Goal: Book appointment/travel/reservation

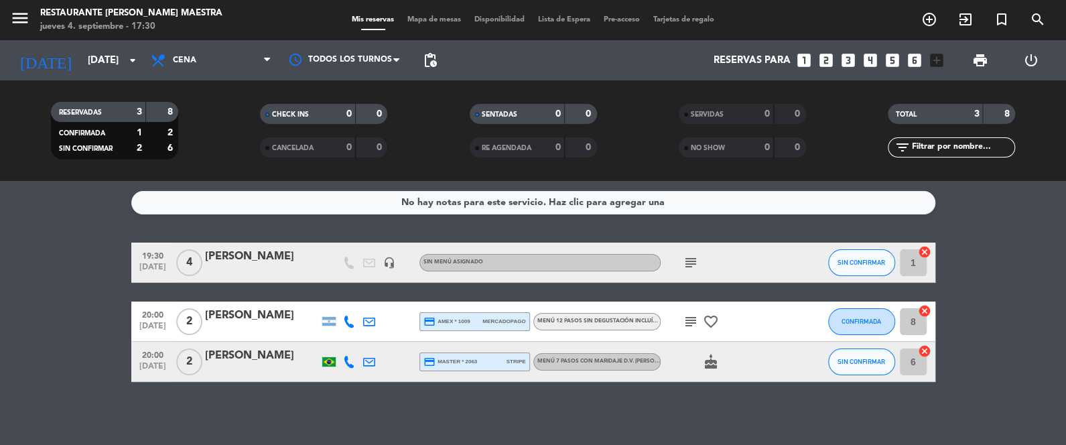
scroll to position [3, 0]
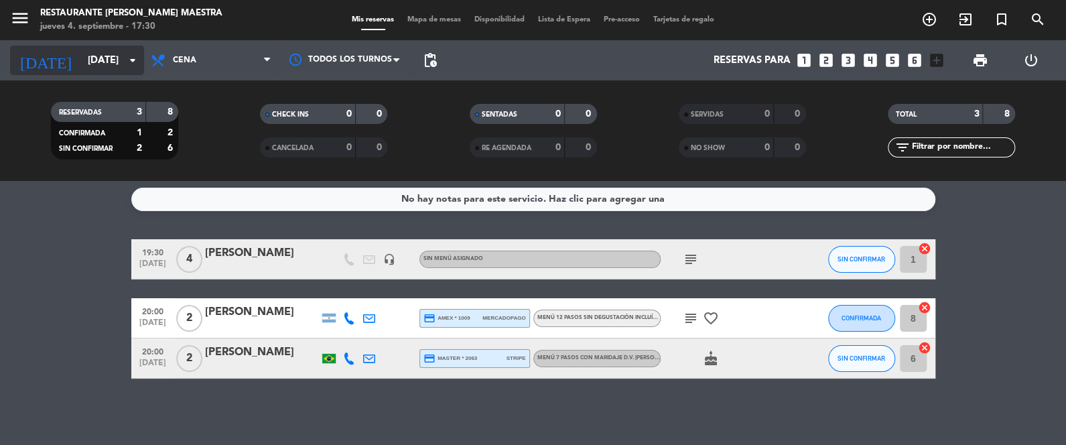
click at [113, 49] on input "[DATE]" at bounding box center [145, 60] width 129 height 25
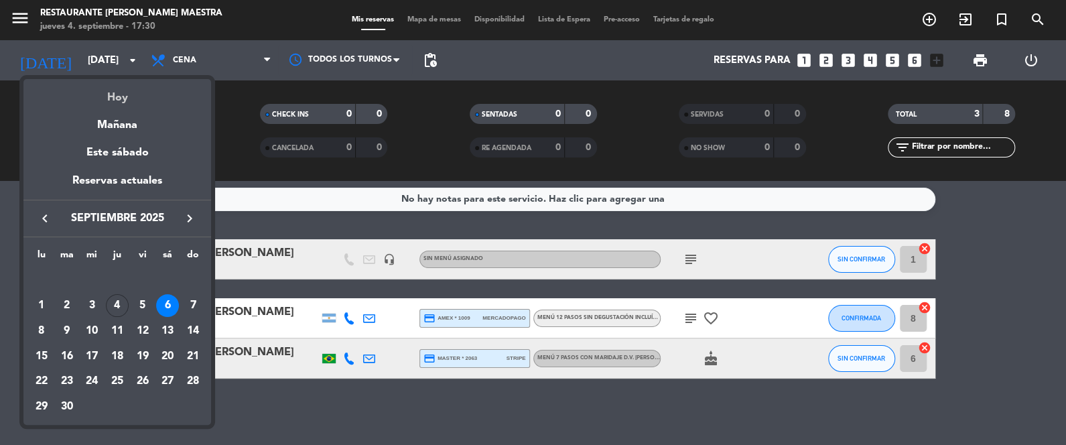
click at [113, 93] on div "Hoy" at bounding box center [117, 92] width 188 height 27
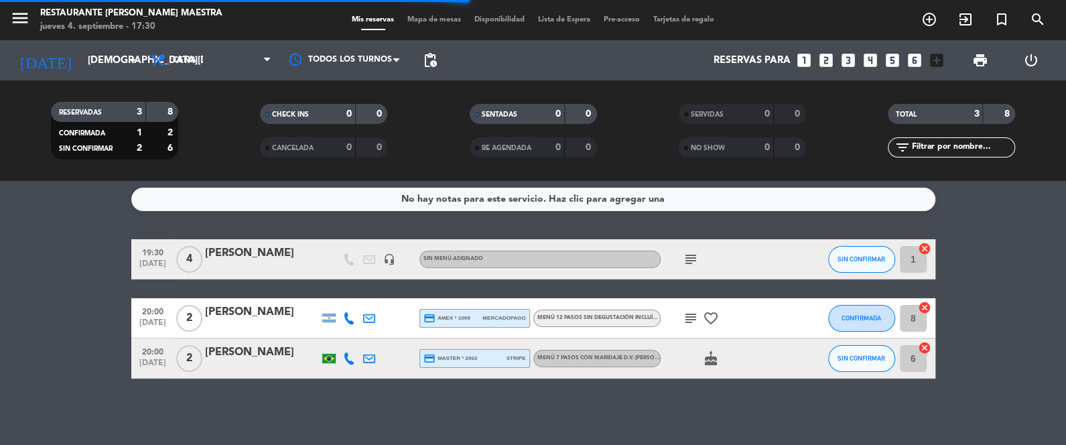
scroll to position [180, 0]
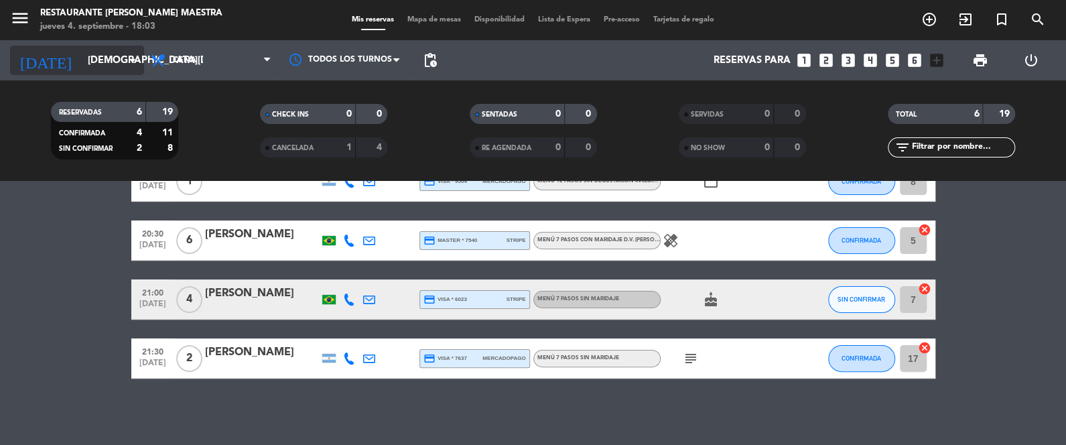
click at [110, 55] on input "[DEMOGRAPHIC_DATA][DATE]" at bounding box center [145, 60] width 129 height 25
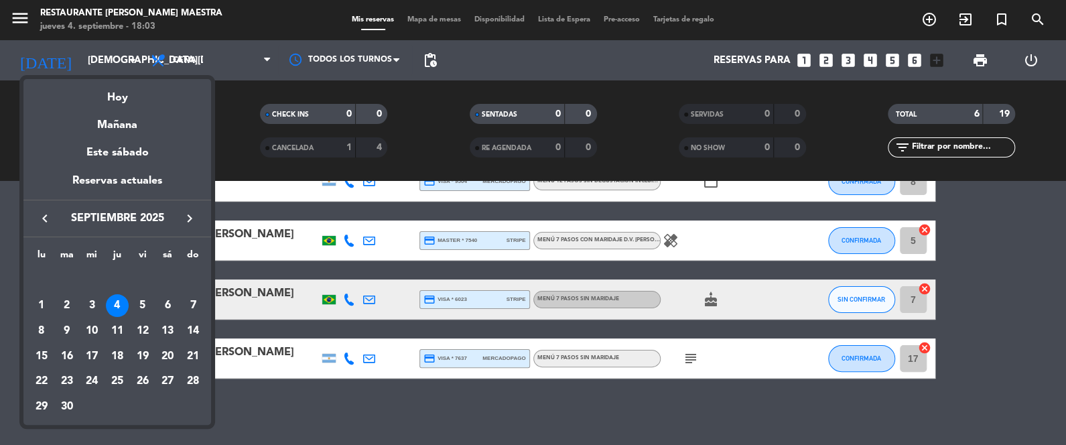
click at [193, 217] on icon "keyboard_arrow_right" at bounding box center [190, 218] width 16 height 16
click at [161, 352] on div "22" at bounding box center [167, 356] width 23 height 23
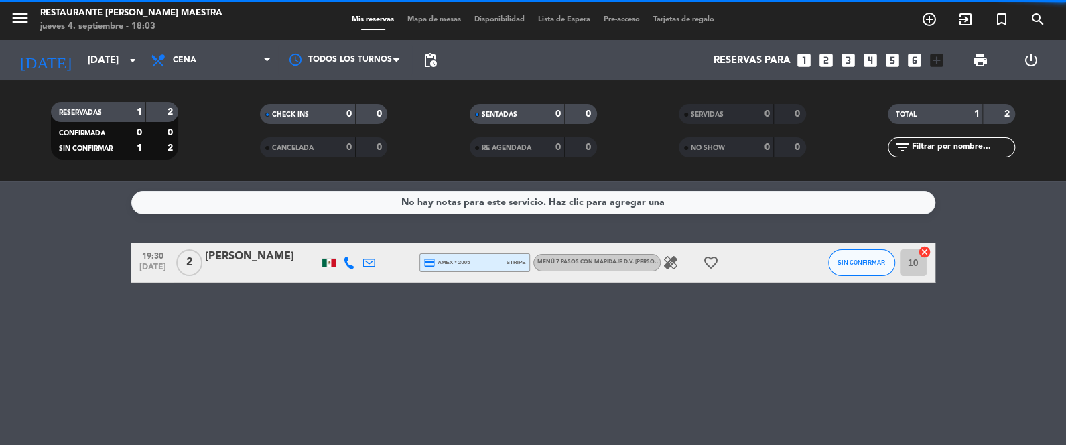
scroll to position [0, 0]
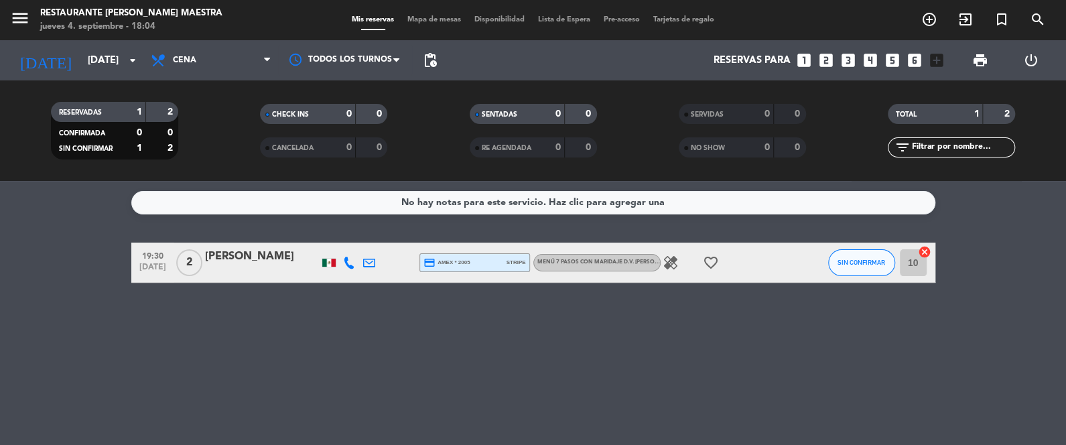
click at [575, 261] on span "Menú 7 pasos con maridaje D.V. [PERSON_NAME] - [PERSON_NAME]" at bounding box center [633, 261] width 193 height 5
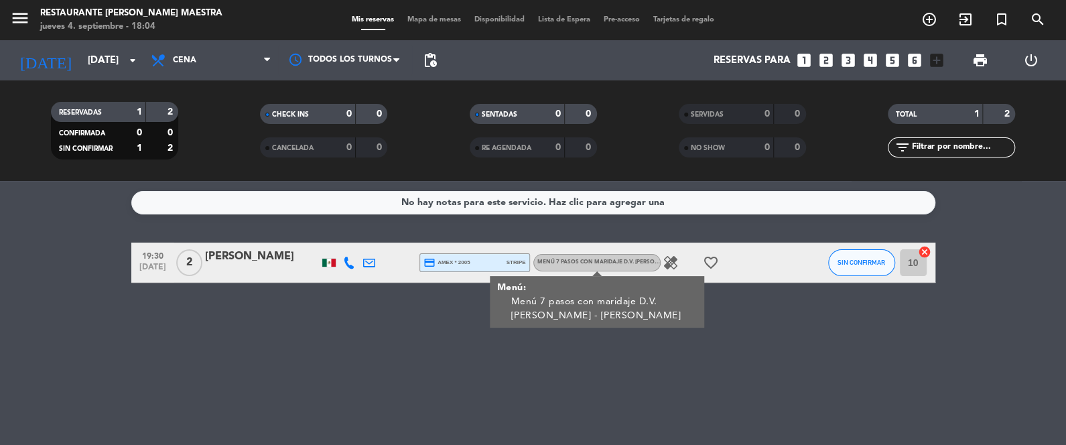
click at [575, 260] on span "Menú 7 pasos con maridaje D.V. [PERSON_NAME] - [PERSON_NAME]" at bounding box center [633, 261] width 193 height 5
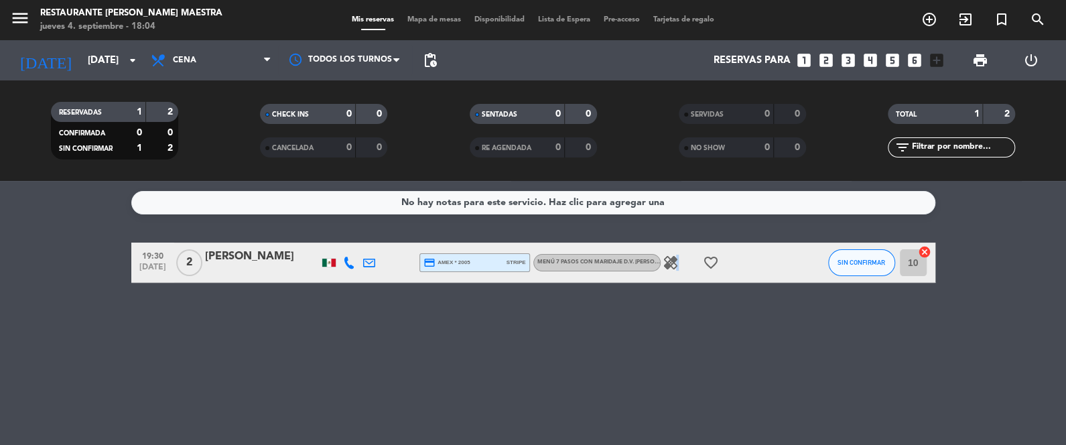
click at [675, 267] on icon "healing" at bounding box center [671, 263] width 16 height 16
click at [675, 266] on icon "healing" at bounding box center [671, 263] width 16 height 16
click at [714, 258] on icon "favorite_border" at bounding box center [711, 263] width 16 height 16
click at [690, 286] on div "No hay notas para este servicio. Haz clic para agregar una 19:30 [DATE] 2 [PERS…" at bounding box center [533, 313] width 1066 height 264
click at [111, 62] on input "[DATE]" at bounding box center [145, 60] width 129 height 25
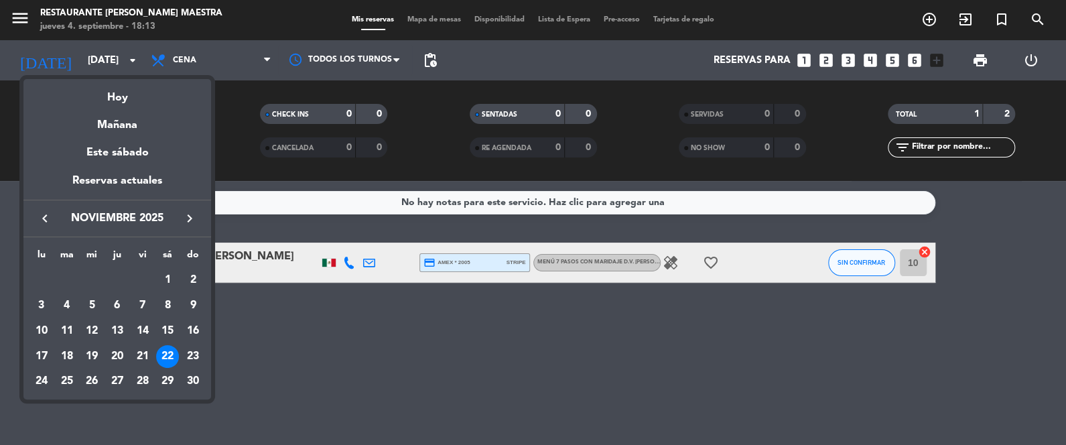
click at [196, 220] on icon "keyboard_arrow_right" at bounding box center [190, 218] width 16 height 16
click at [51, 222] on icon "keyboard_arrow_left" at bounding box center [45, 218] width 16 height 16
click at [99, 328] on div "12" at bounding box center [91, 331] width 23 height 23
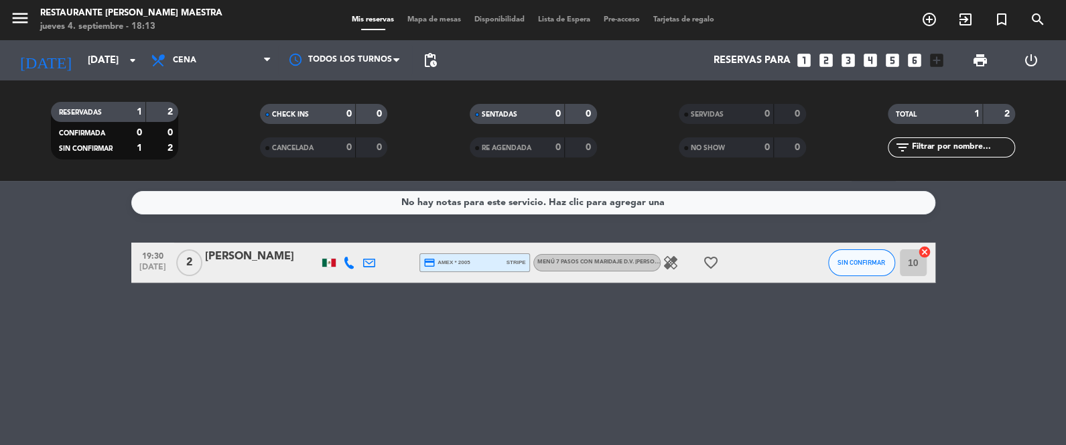
type input "[DATE]"
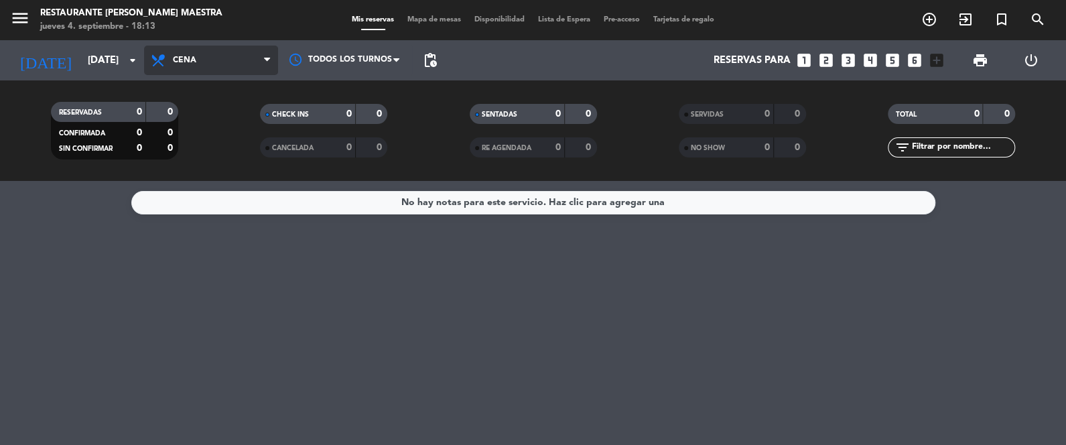
click at [222, 64] on span "Cena" at bounding box center [211, 60] width 134 height 29
click at [218, 118] on div "menu Restaurante [PERSON_NAME] Maestra [DATE] 4. septiembre - 18:13 Mis reserva…" at bounding box center [533, 90] width 1066 height 181
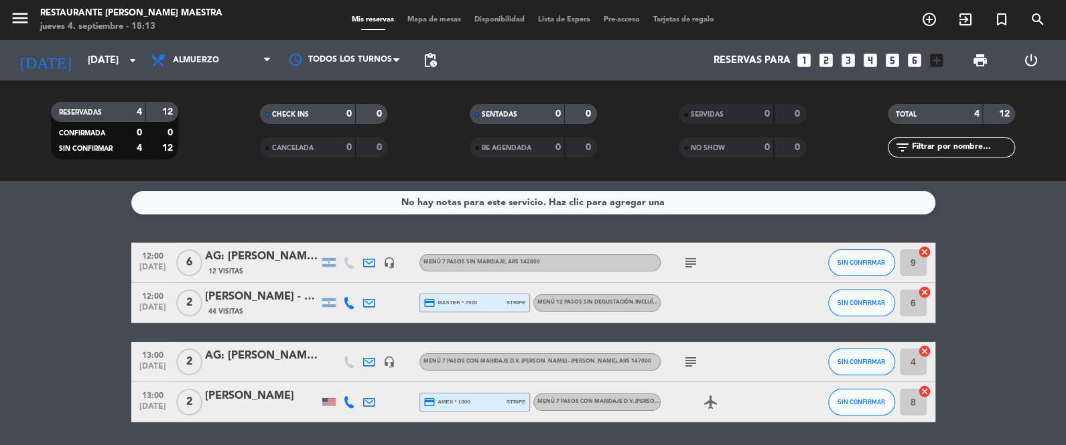
click at [254, 304] on div "[PERSON_NAME] - THE VINES" at bounding box center [262, 296] width 114 height 17
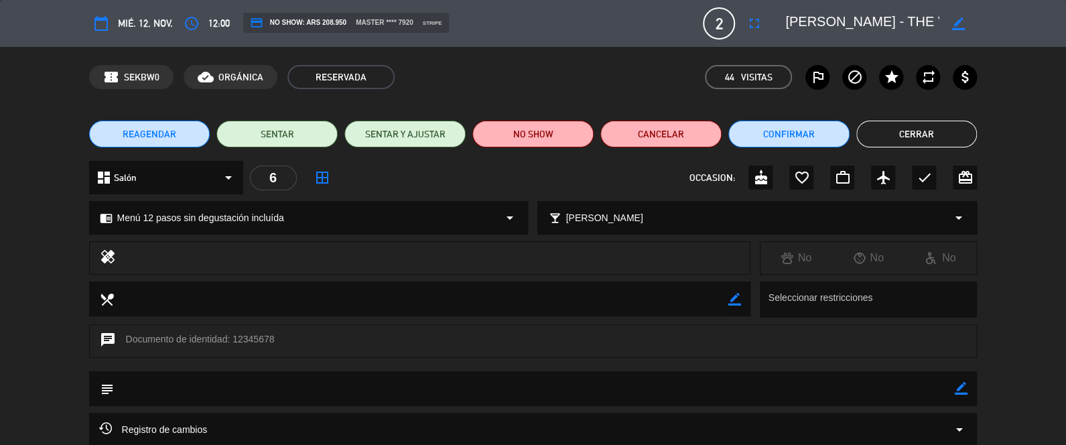
scroll to position [0, 6]
drag, startPoint x: 896, startPoint y: 14, endPoint x: 929, endPoint y: 31, distance: 37.5
click at [944, 17] on div "border_color" at bounding box center [876, 23] width 201 height 24
click at [830, 48] on div "confirmation_number SEKBW0 cloud_done ORGÁNICA RESERVADA 44 Visitas outlined_fl…" at bounding box center [533, 77] width 1066 height 60
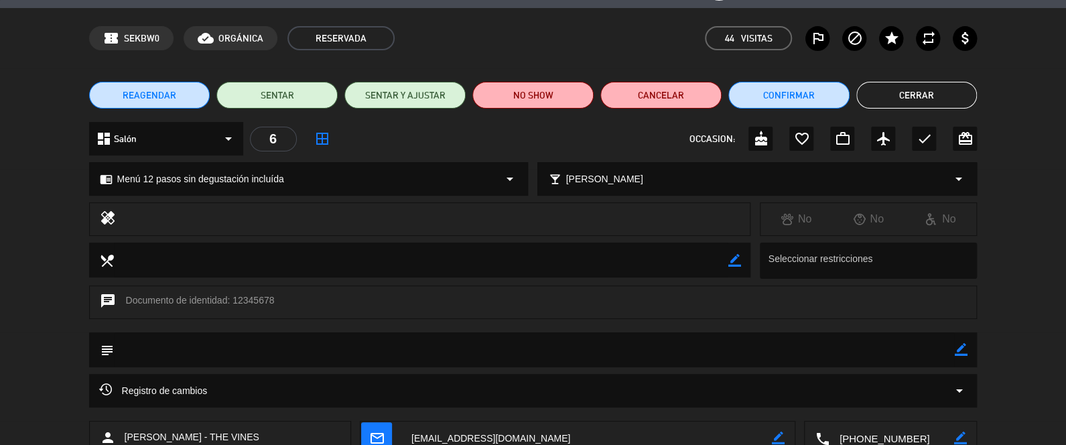
scroll to position [36, 0]
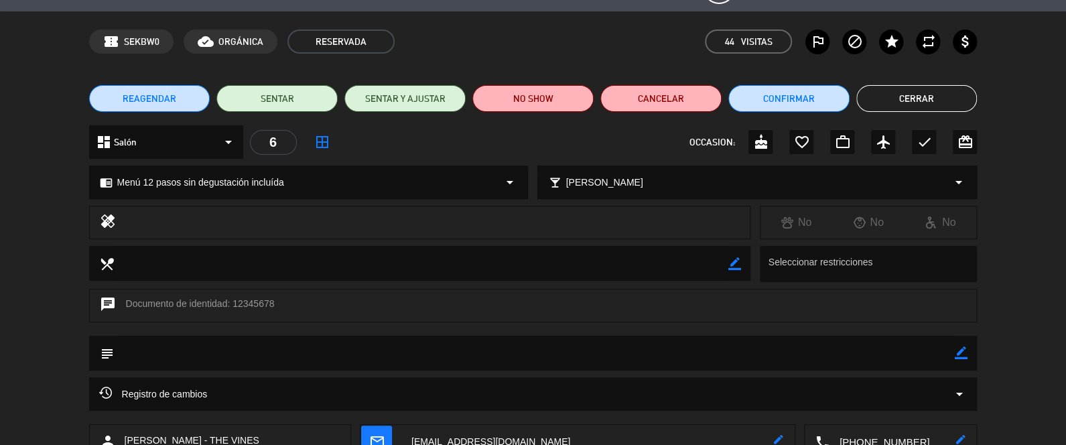
click at [956, 92] on button "Cerrar" at bounding box center [916, 98] width 121 height 27
